Goal: Obtain resource: Download file/media

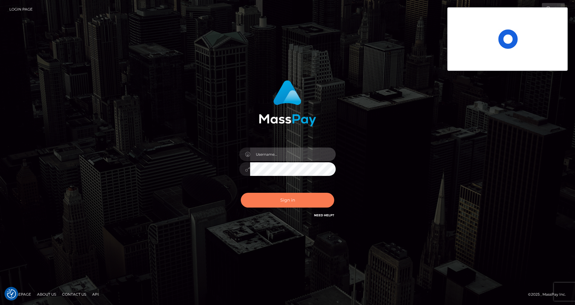
type input "cris.silversocial"
click at [281, 202] on button "Sign in" at bounding box center [287, 200] width 93 height 15
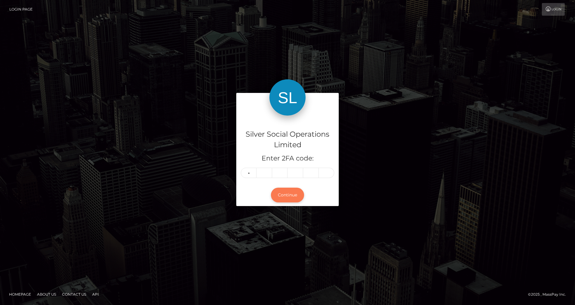
type input "2"
type input "9"
type input "4"
type input "3"
type input "4"
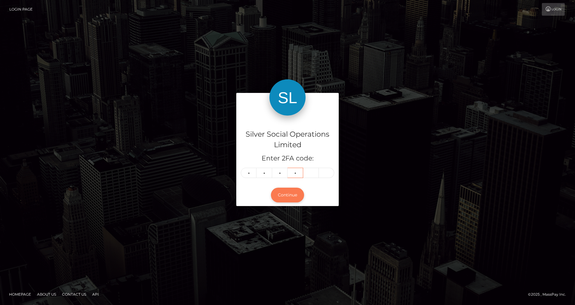
type input "2"
type input "7"
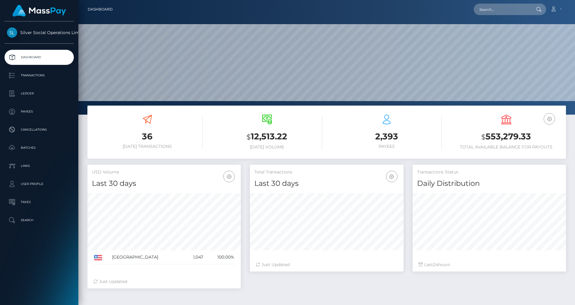
scroll to position [107, 154]
click at [31, 92] on p "Ledger" at bounding box center [39, 93] width 65 height 9
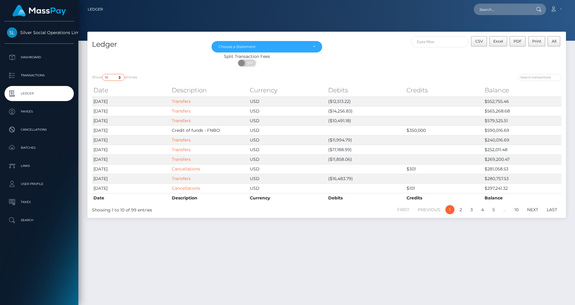
click at [120, 79] on select "10 25 50 100 250" at bounding box center [113, 77] width 23 height 7
select select "50"
click at [103, 74] on select "10 25 50 100 250" at bounding box center [113, 77] width 23 height 7
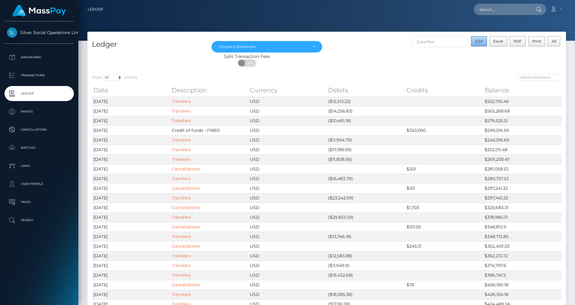
click at [482, 44] on button "CSV" at bounding box center [479, 41] width 16 height 10
click at [263, 45] on div "Choose a Statement" at bounding box center [264, 46] width 90 height 5
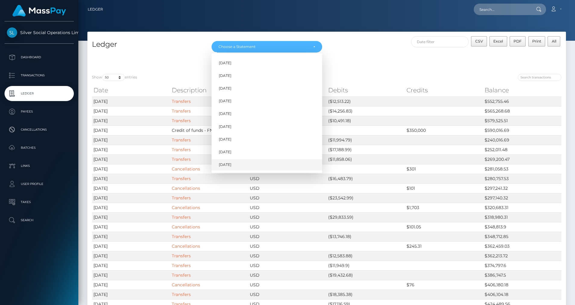
click at [227, 165] on span "Sep 2025" at bounding box center [225, 164] width 13 height 5
select select "Sep 2025"
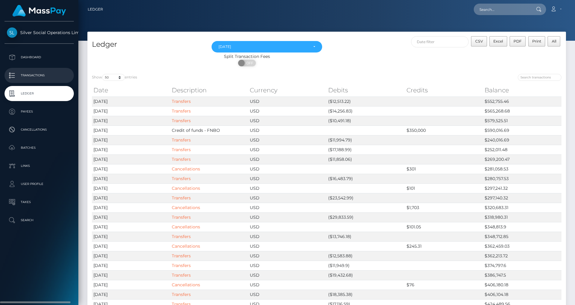
click at [43, 72] on p "Transactions" at bounding box center [39, 75] width 65 height 9
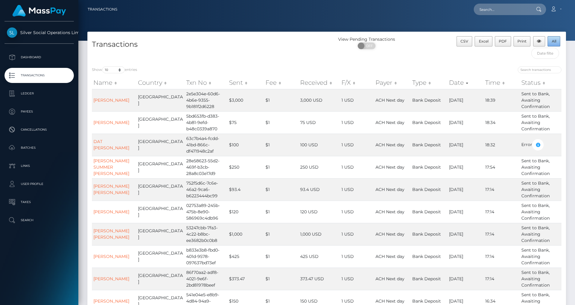
click at [555, 41] on span "All" at bounding box center [554, 41] width 5 height 5
